Goal: Check status: Check status

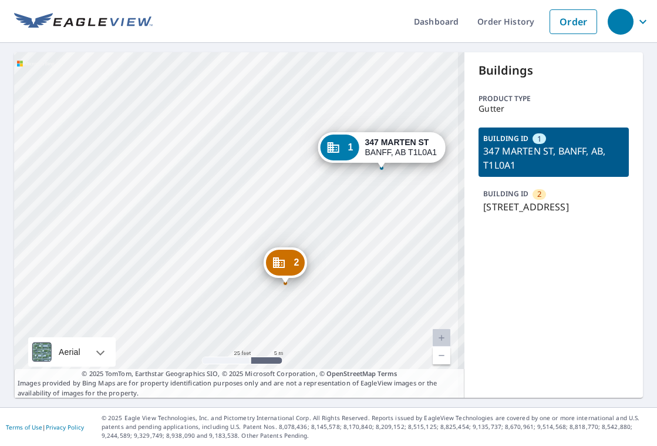
drag, startPoint x: 344, startPoint y: 260, endPoint x: 204, endPoint y: 258, distance: 140.4
click at [204, 258] on div "2 345 MARTEN ST BANFF, AB T1L0A1 1 347 MARTEN ST BANFF, AB T1L0A1" at bounding box center [239, 224] width 450 height 345
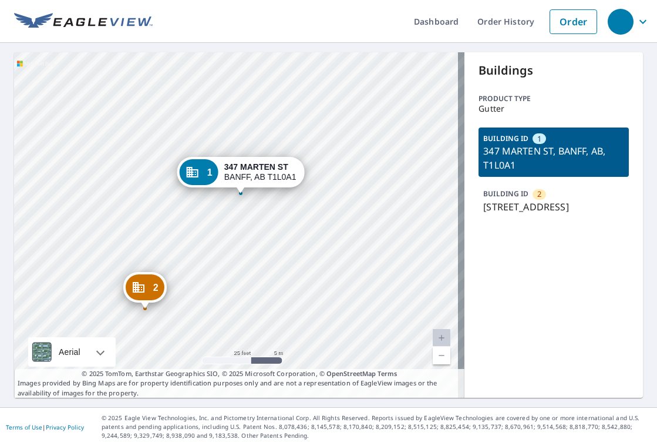
drag, startPoint x: 342, startPoint y: 203, endPoint x: 337, endPoint y: 212, distance: 10.3
click at [337, 212] on div "2 345 MARTEN ST BANFF, AB T1L0A1 1 347 MARTEN ST BANFF, AB T1L0A1" at bounding box center [239, 224] width 450 height 345
